Goal: Information Seeking & Learning: Check status

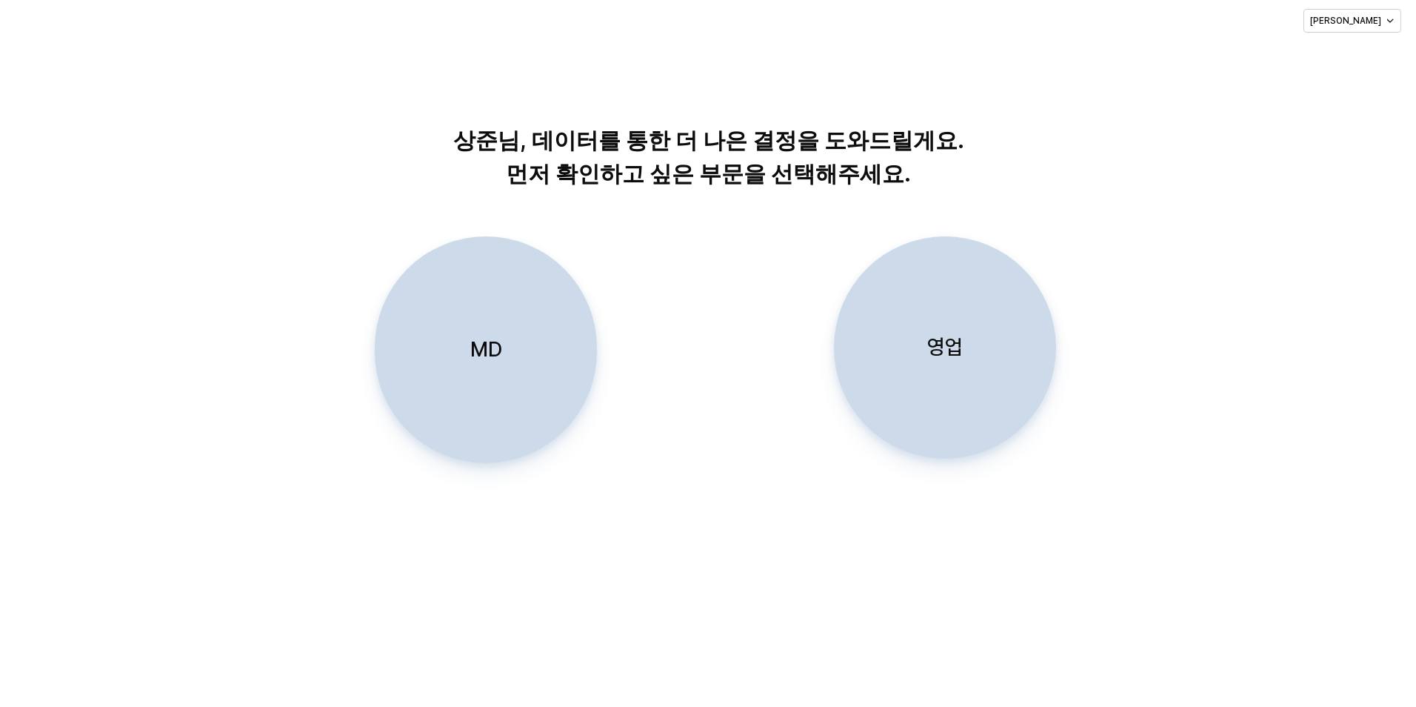
click at [956, 361] on div "영업" at bounding box center [945, 347] width 209 height 221
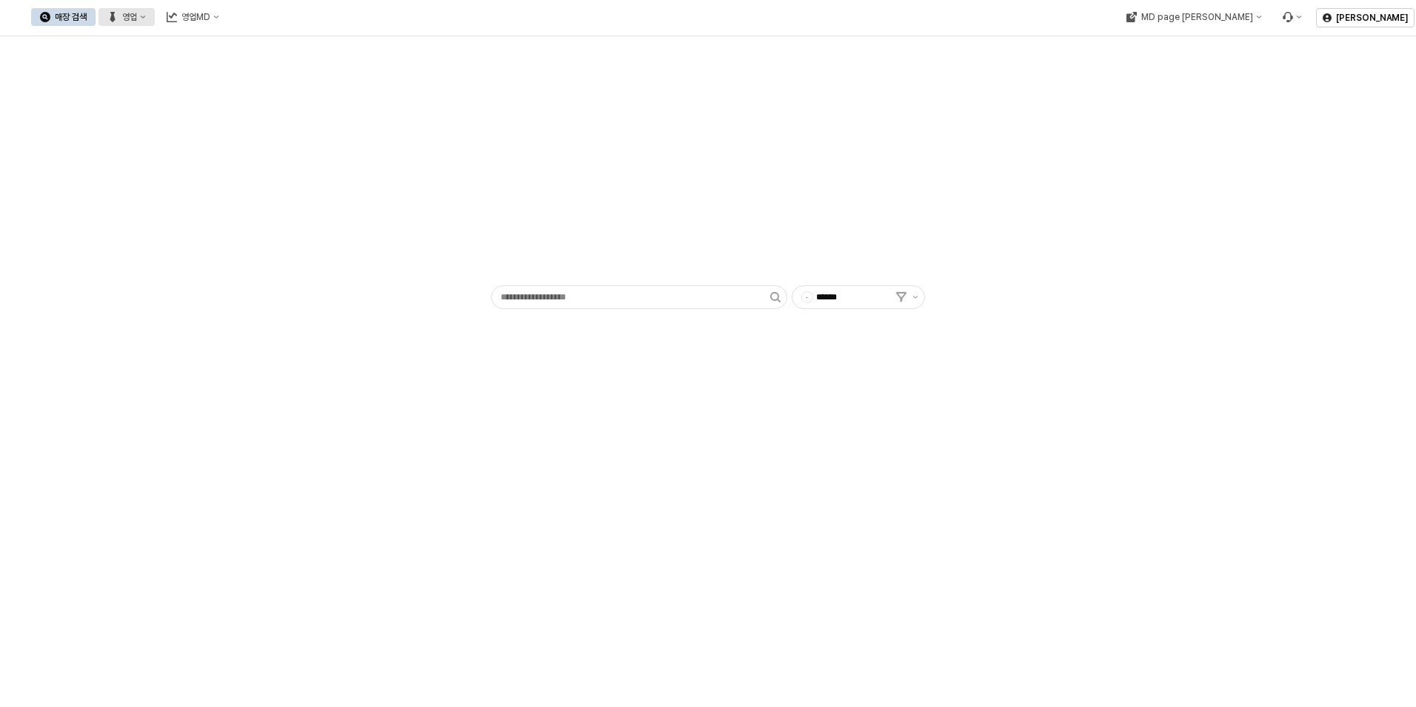
click at [137, 18] on div "영업" at bounding box center [129, 17] width 15 height 10
click at [284, 47] on div "목표매출 달성현황" at bounding box center [292, 45] width 79 height 12
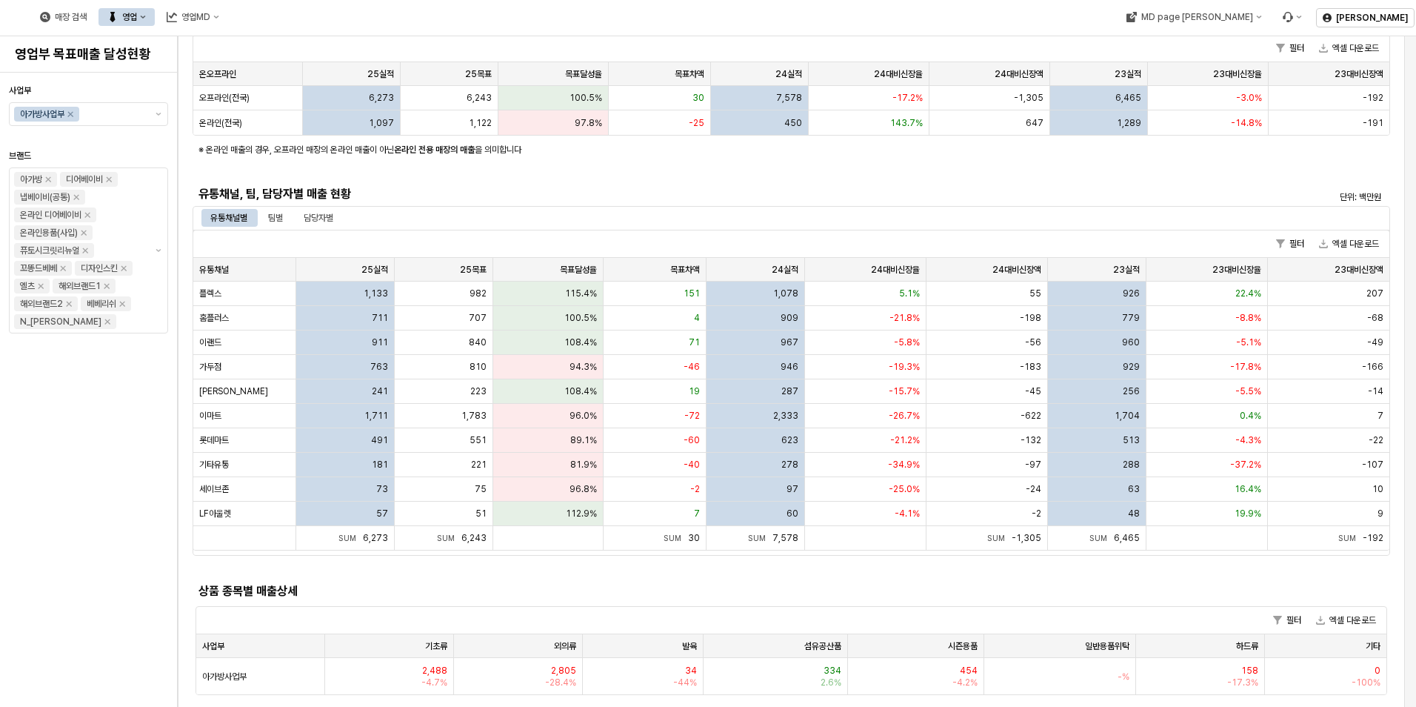
scroll to position [222, 0]
click at [253, 221] on div "유통채널별" at bounding box center [228, 217] width 55 height 18
click at [270, 218] on div "팀별" at bounding box center [275, 217] width 15 height 18
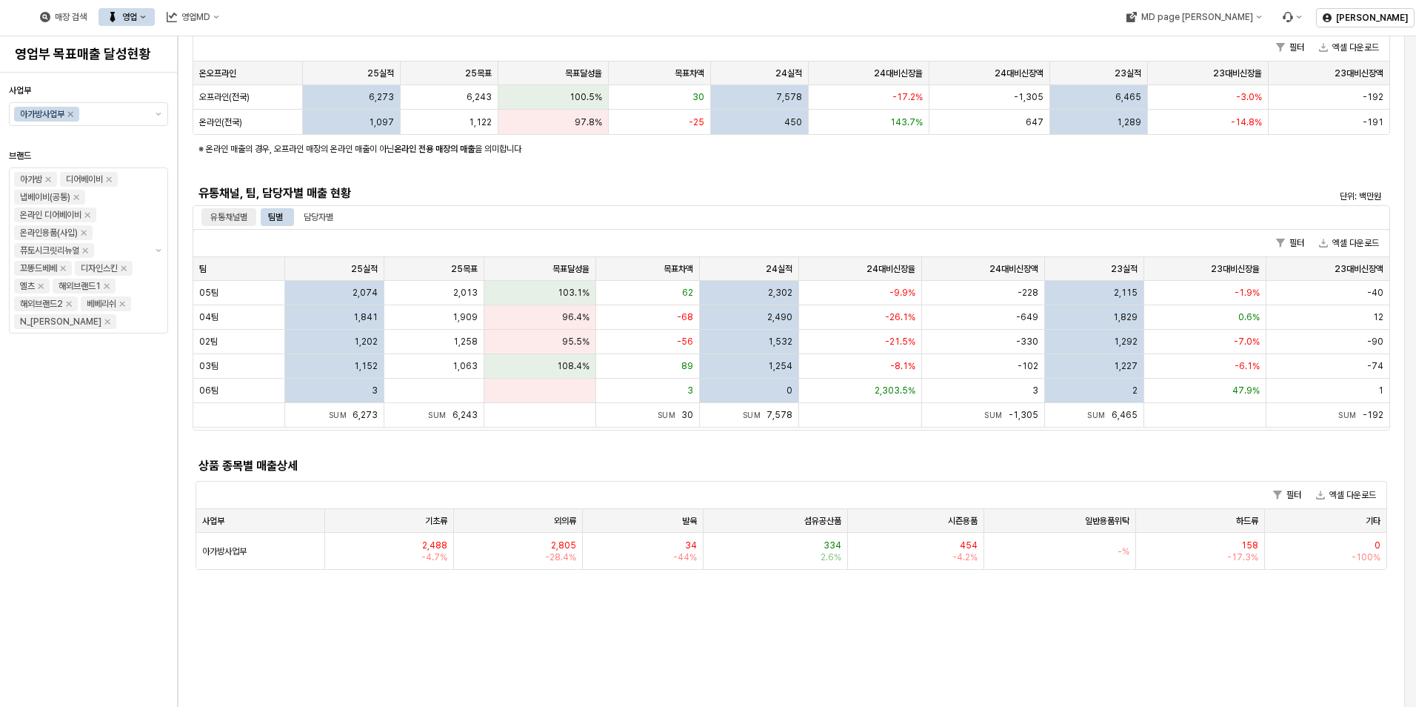
click at [239, 216] on div "유통채널별" at bounding box center [228, 217] width 37 height 18
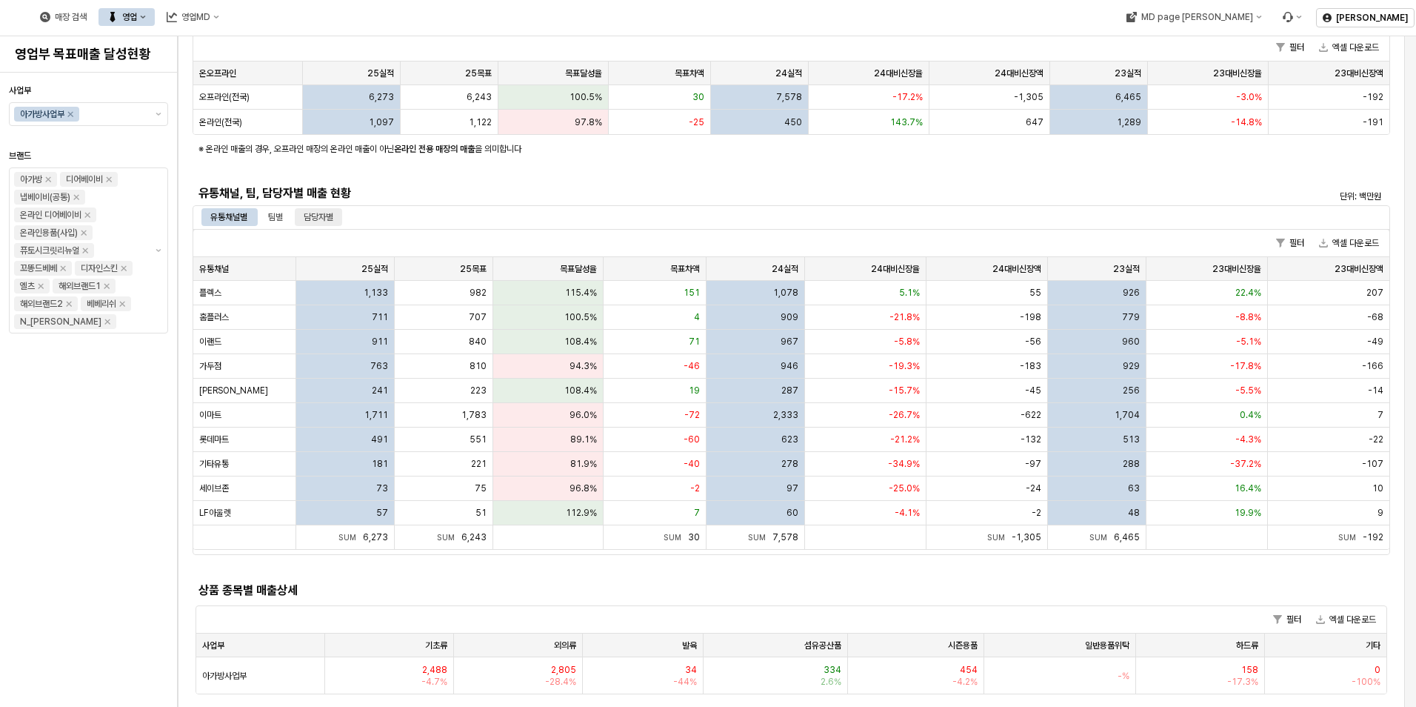
click at [308, 219] on div "담당자별" at bounding box center [319, 217] width 30 height 18
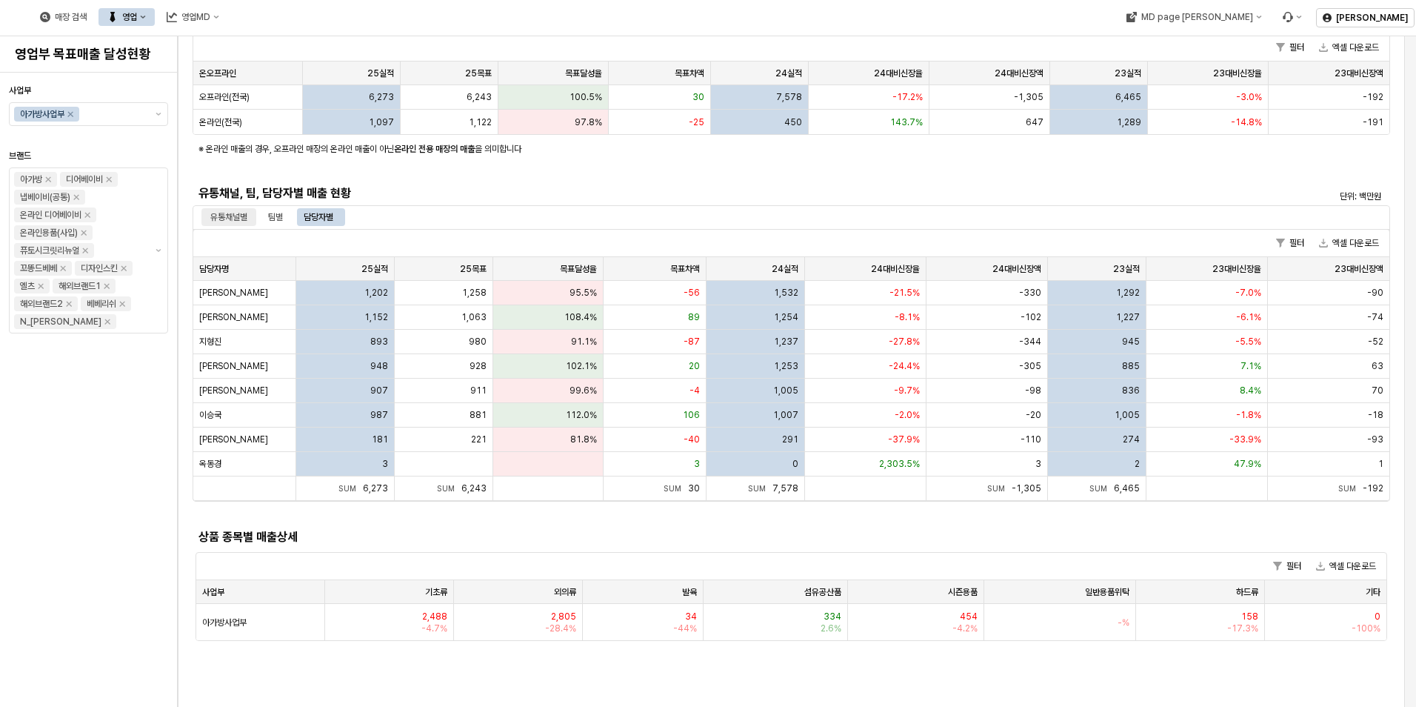
click at [227, 213] on div "유통채널별" at bounding box center [228, 217] width 37 height 18
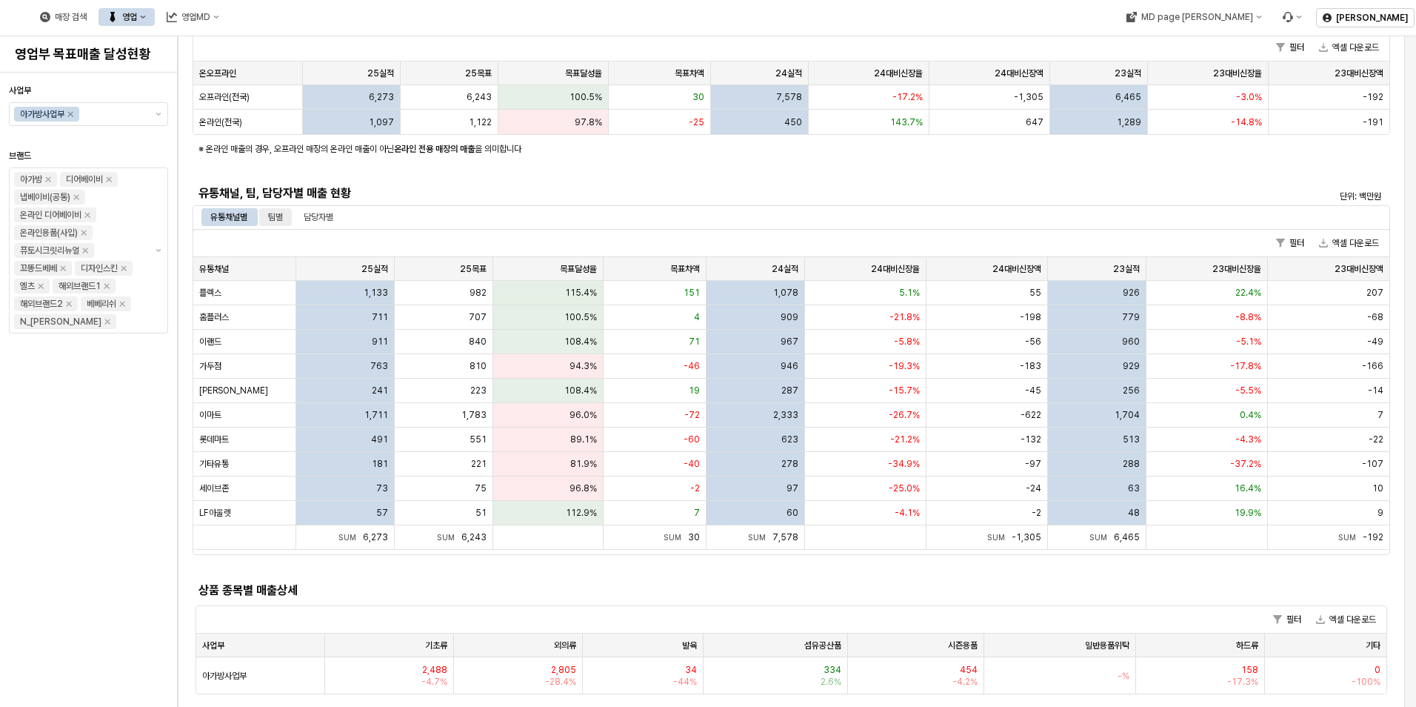
click at [277, 225] on div "팀별" at bounding box center [275, 217] width 15 height 18
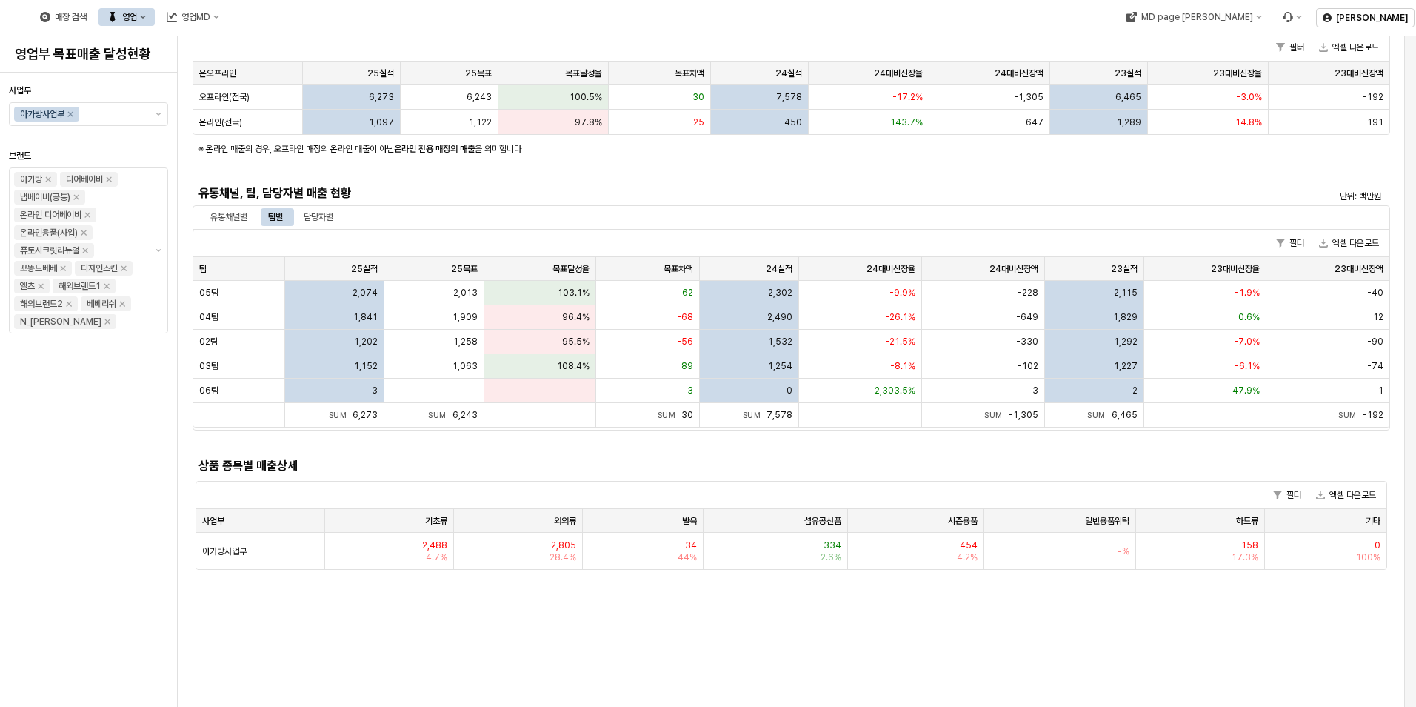
drag, startPoint x: 648, startPoint y: 636, endPoint x: 707, endPoint y: 537, distance: 115.6
click at [219, 221] on div "유통채널별" at bounding box center [228, 217] width 37 height 18
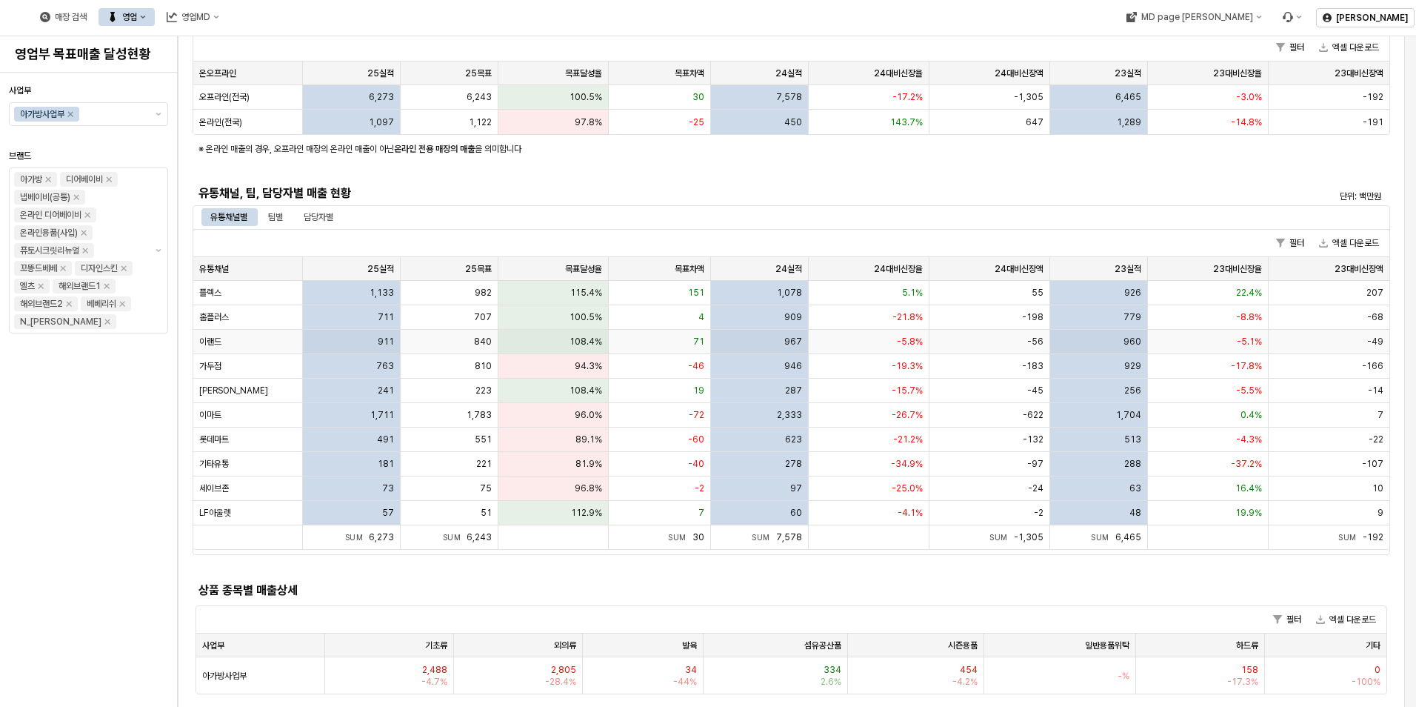
click at [576, 336] on span "108.4%" at bounding box center [586, 342] width 33 height 12
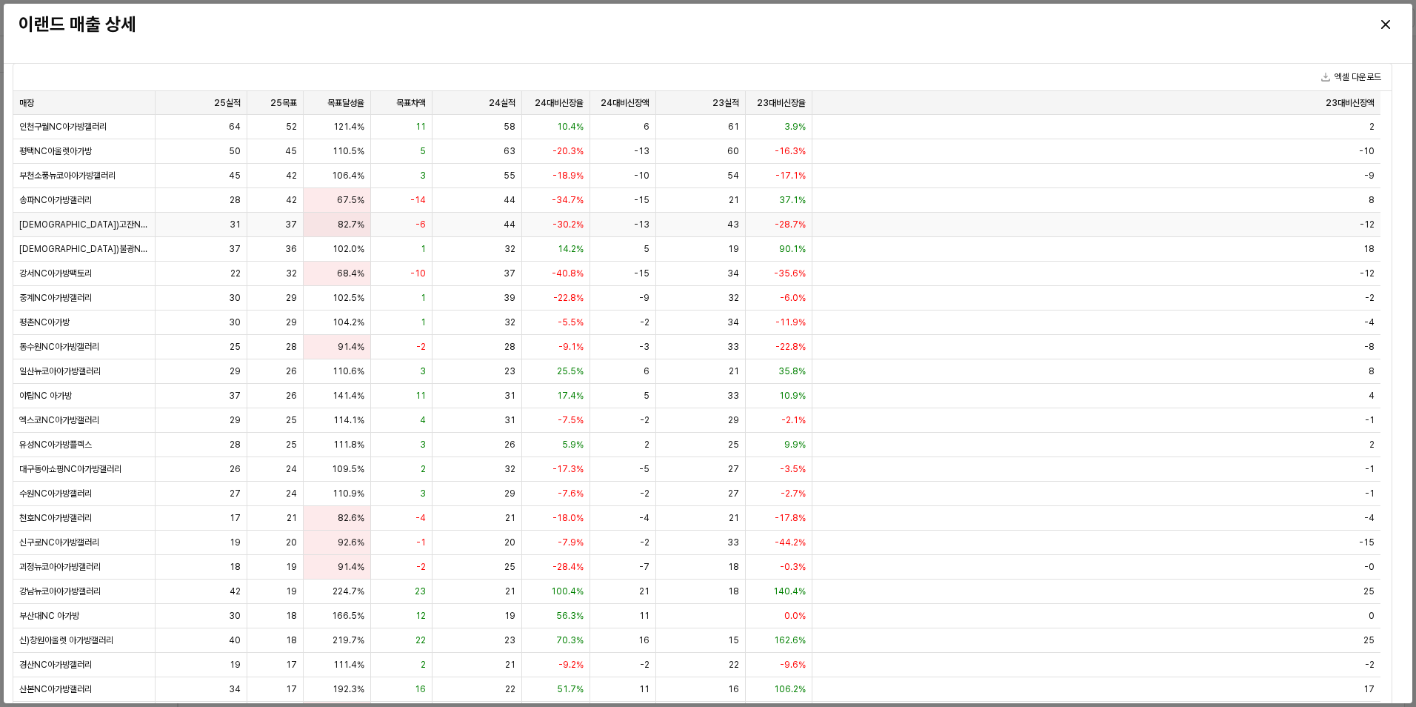
scroll to position [0, 0]
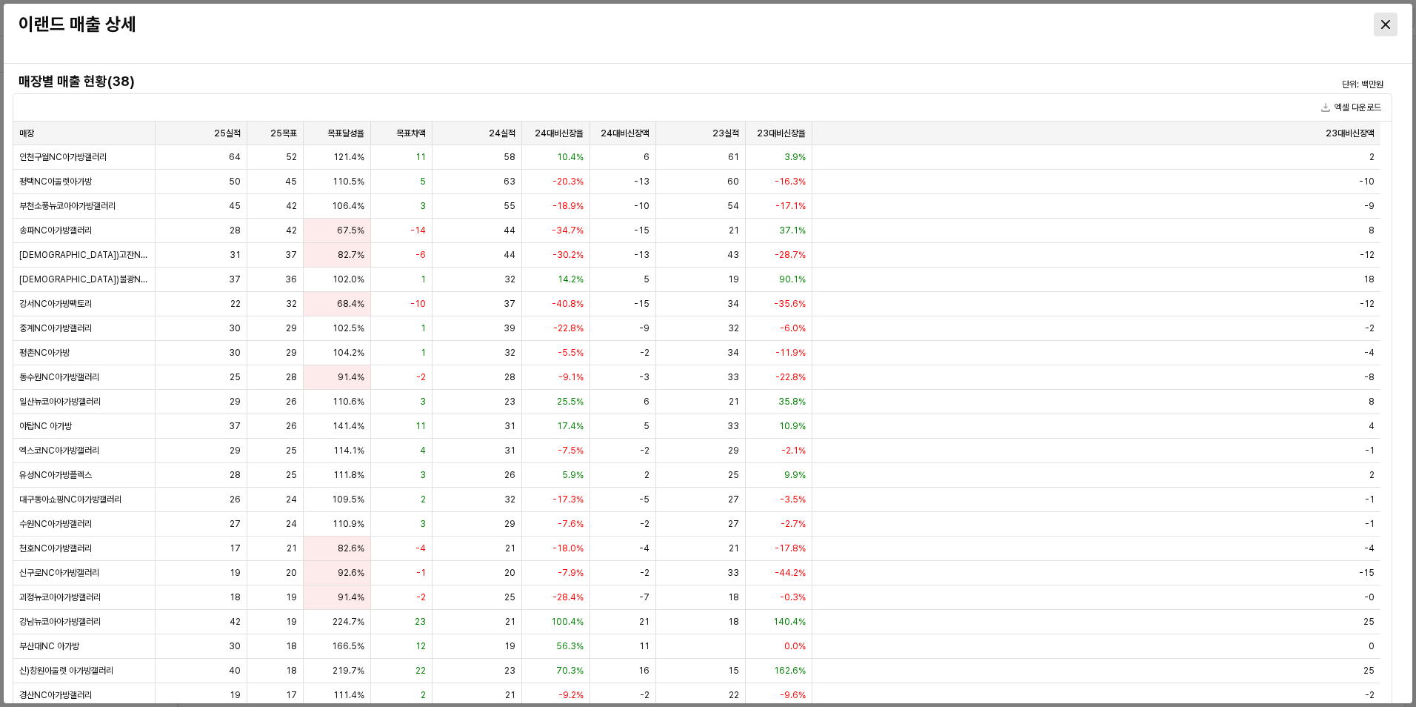
click at [1382, 18] on div "Close" at bounding box center [1386, 24] width 22 height 22
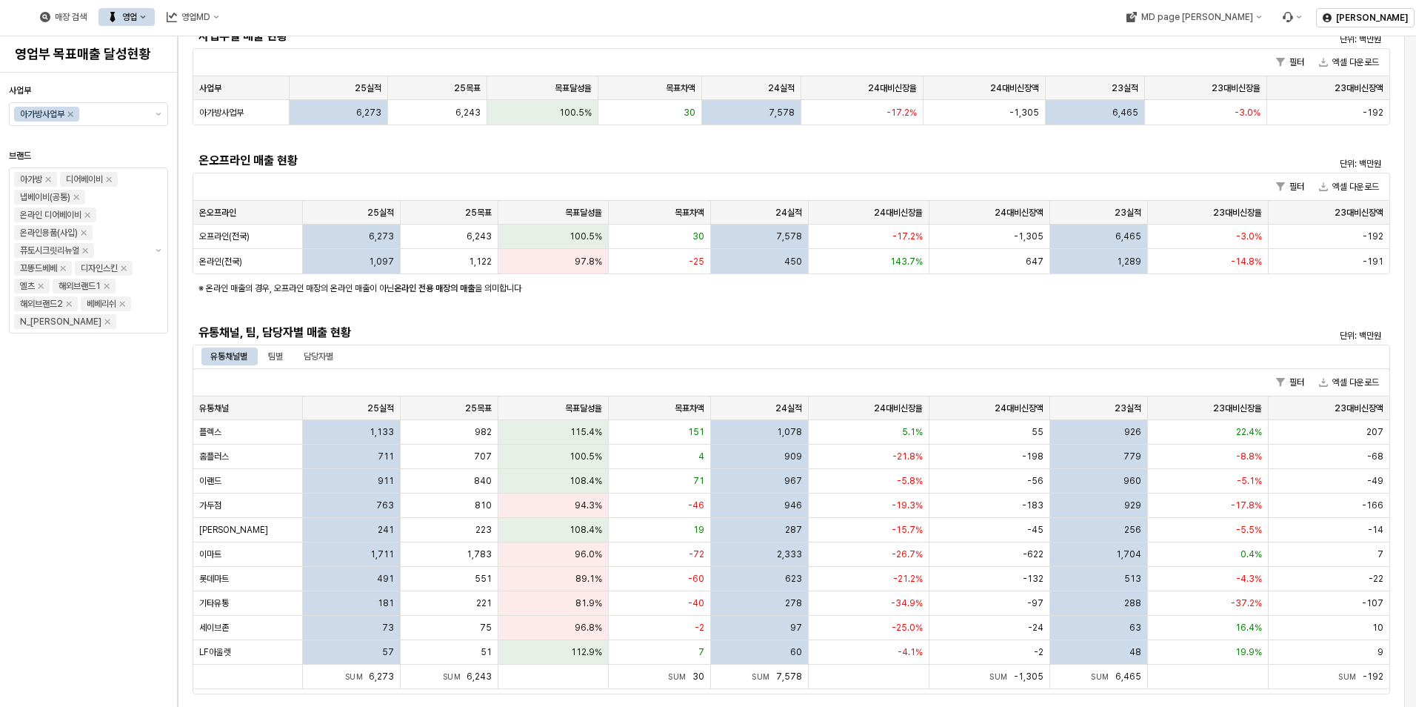
scroll to position [148, 0]
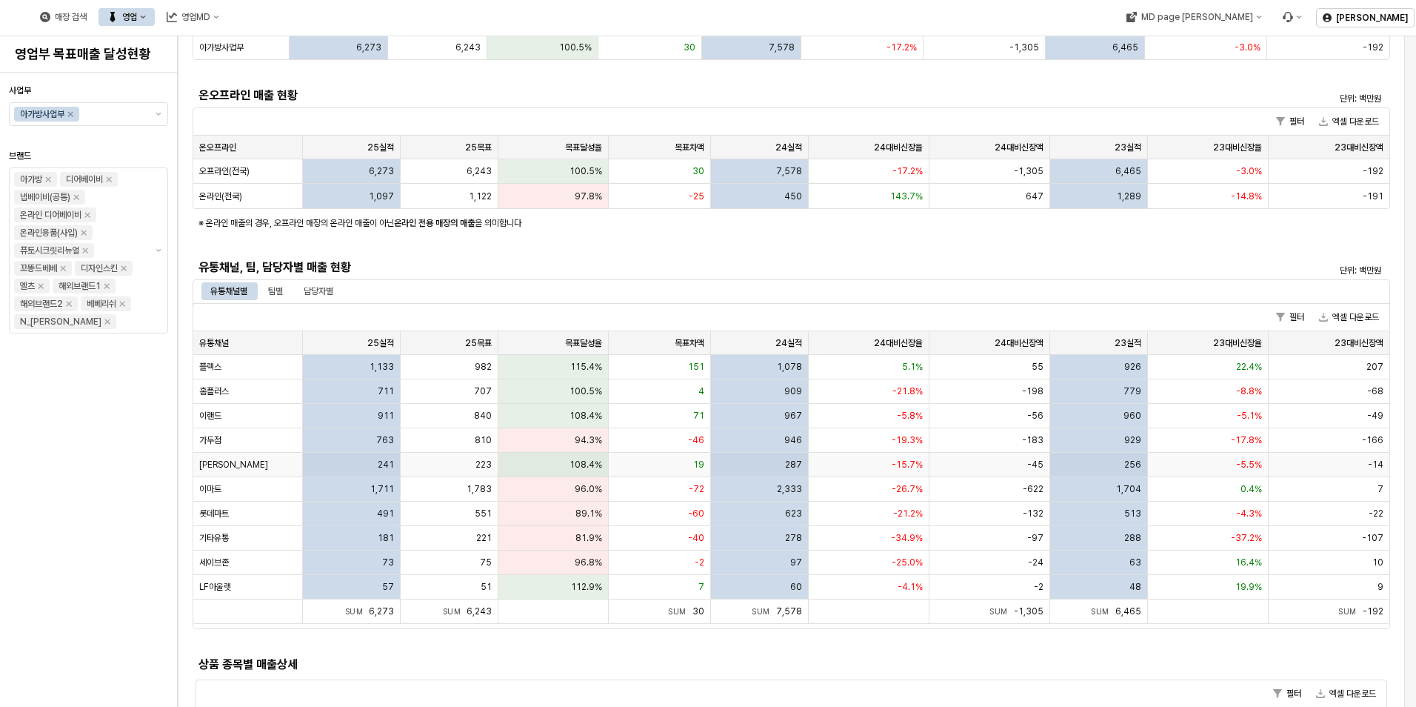
click at [396, 462] on div "241" at bounding box center [352, 465] width 98 height 24
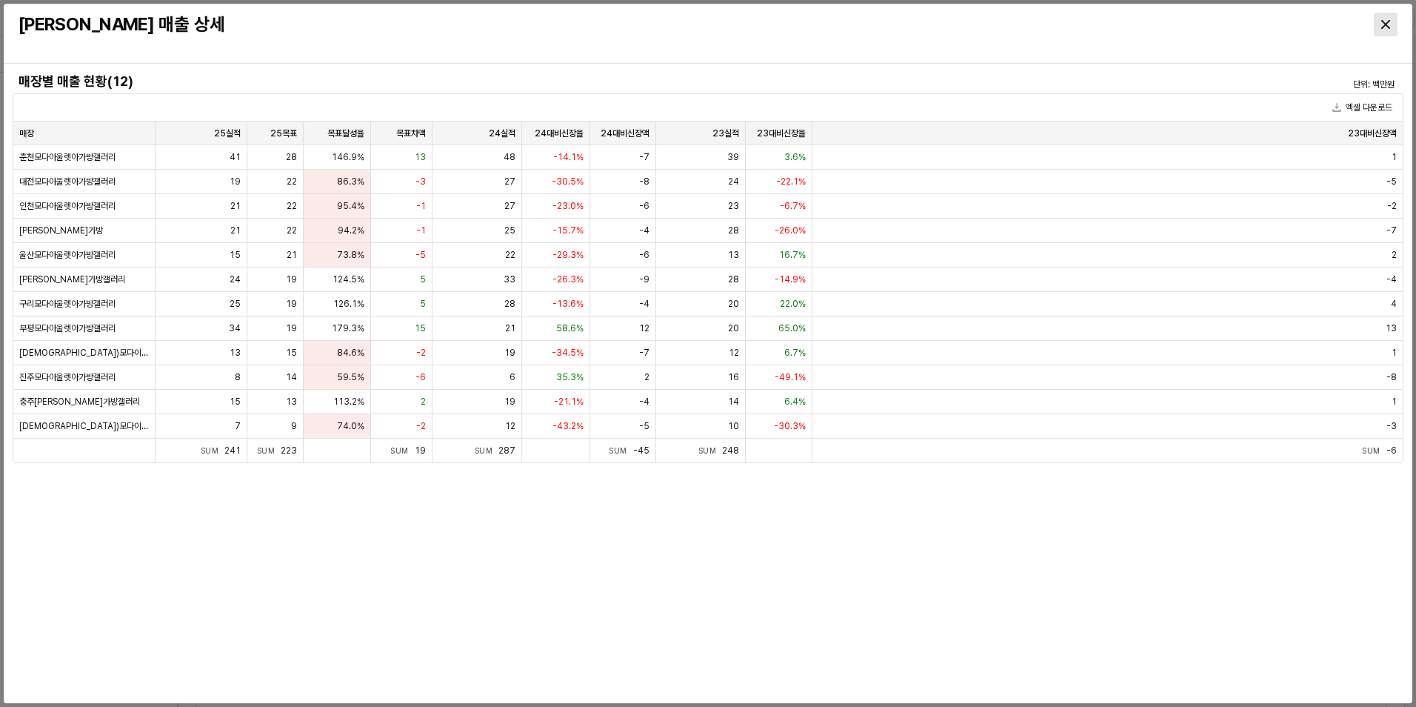
click at [1394, 21] on div "Close" at bounding box center [1386, 24] width 22 height 22
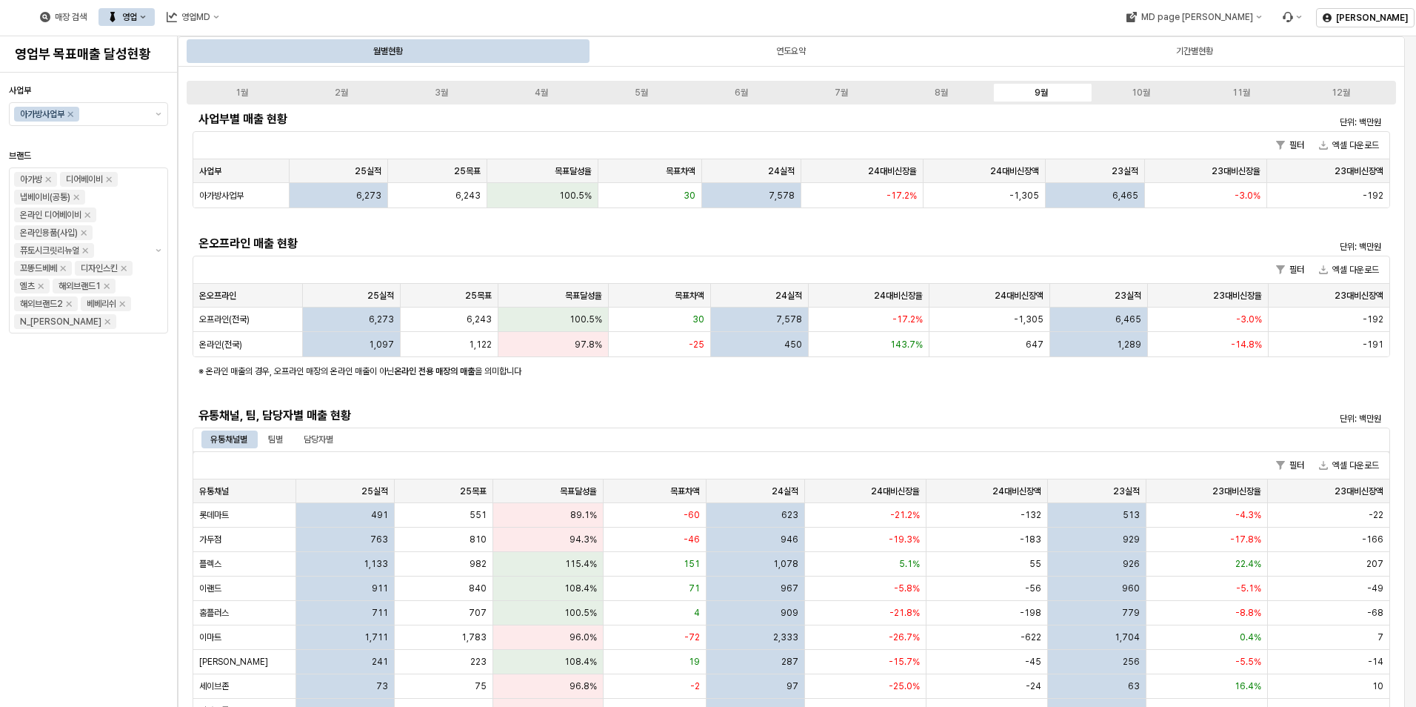
click at [850, 398] on div "사업부별 매출 현황 단위: 백만원 필터 엑셀 다운로드 사업부 사업부 25실적 25실적 25목표 25목표 목표달성율 목표달성율 목표차액 목표차액…" at bounding box center [792, 513] width 1198 height 812
